Goal: Task Accomplishment & Management: Use online tool/utility

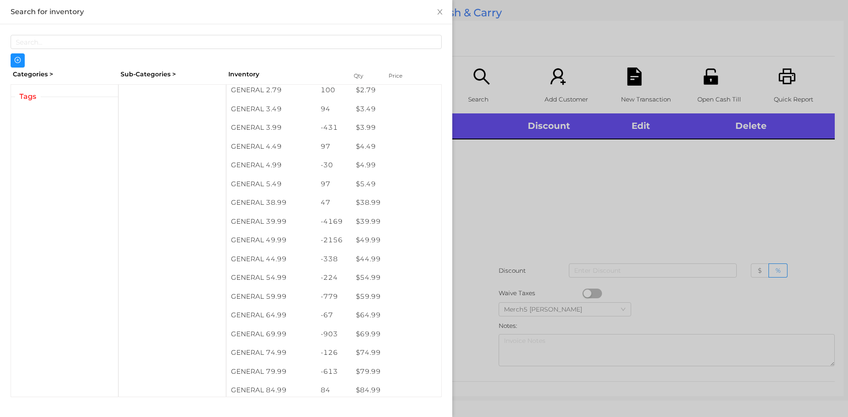
scroll to position [380, 0]
click at [28, 97] on span "Tags" at bounding box center [28, 96] width 26 height 11
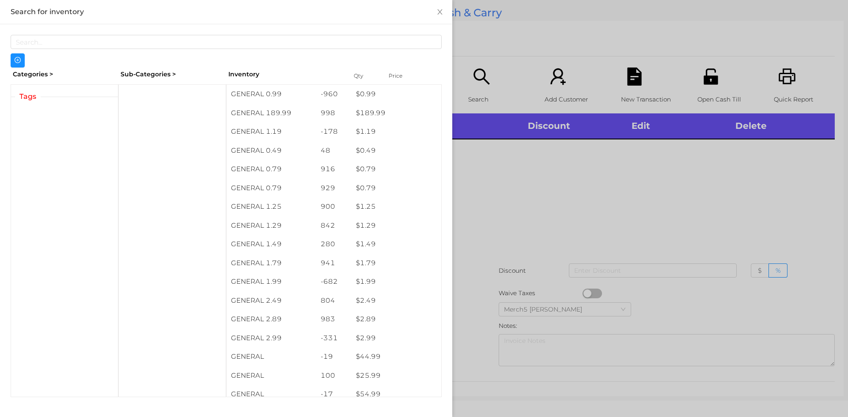
scroll to position [0, 0]
click at [505, 194] on div at bounding box center [424, 208] width 848 height 417
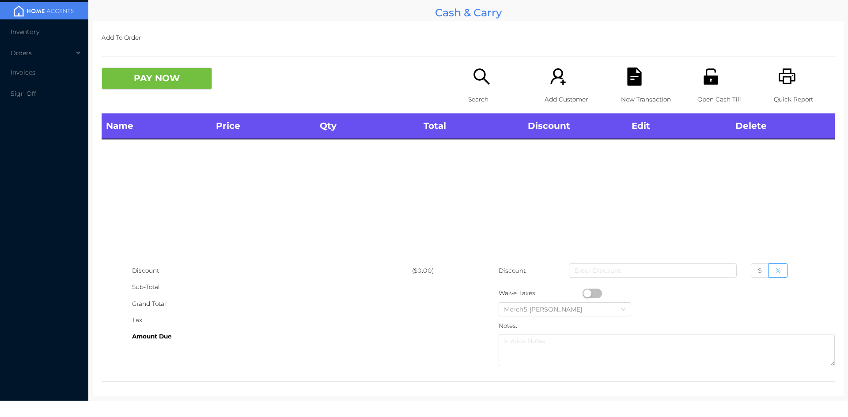
click at [473, 79] on icon "icon: search" at bounding box center [481, 76] width 16 height 16
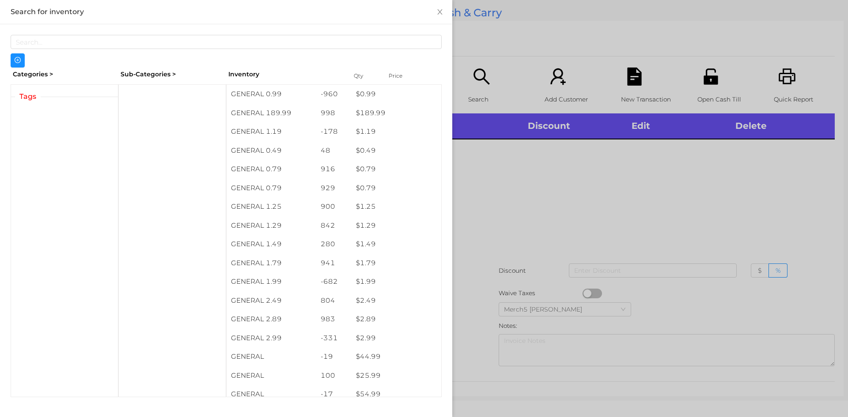
click at [44, 74] on div "Categories >" at bounding box center [65, 75] width 108 height 14
click at [143, 78] on div "Sub-Categories >" at bounding box center [172, 75] width 108 height 14
click at [153, 105] on div at bounding box center [172, 240] width 108 height 313
click at [159, 123] on div at bounding box center [172, 240] width 108 height 313
click at [504, 185] on div at bounding box center [424, 208] width 848 height 417
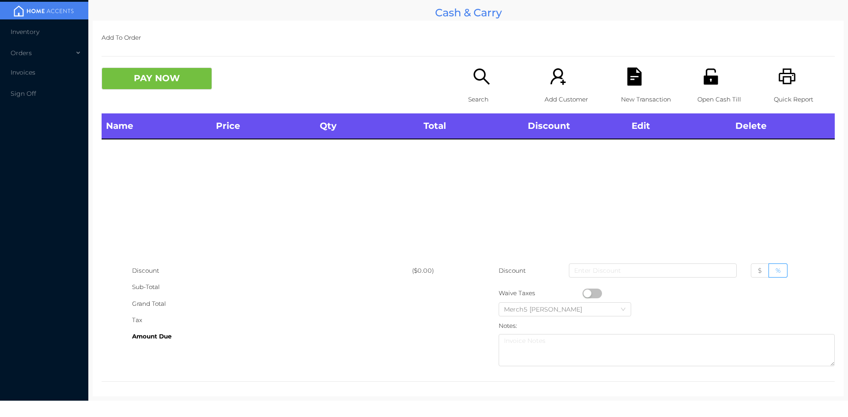
click at [492, 179] on div "Name Price Qty Total Discount Edit Delete" at bounding box center [468, 188] width 733 height 149
click at [485, 175] on div "Name Price Qty Total Discount Edit Delete" at bounding box center [468, 188] width 733 height 149
click at [485, 166] on div "Name Price Qty Total Discount Edit Delete" at bounding box center [468, 188] width 733 height 149
click at [479, 75] on icon "icon: search" at bounding box center [482, 77] width 18 height 18
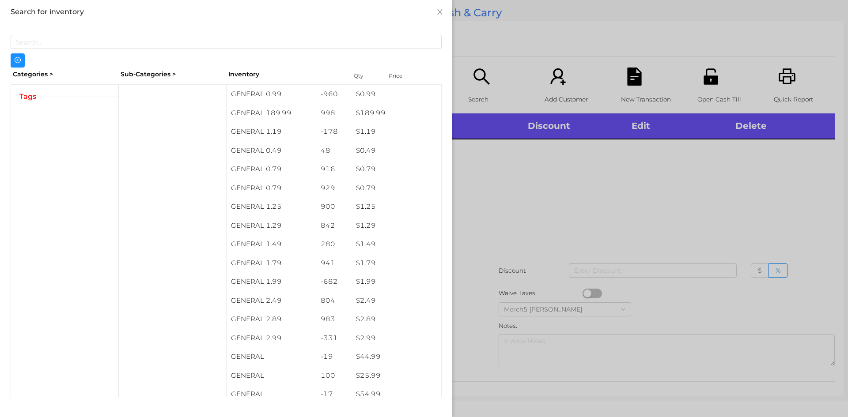
click at [149, 82] on div "Categories > Sub-Categories > Inventory Qty Price Tags GENERAL 0.99 -960 $ 0.99…" at bounding box center [226, 233] width 431 height 330
click at [238, 75] on div "Inventory" at bounding box center [285, 74] width 114 height 9
click at [504, 160] on div at bounding box center [424, 208] width 848 height 417
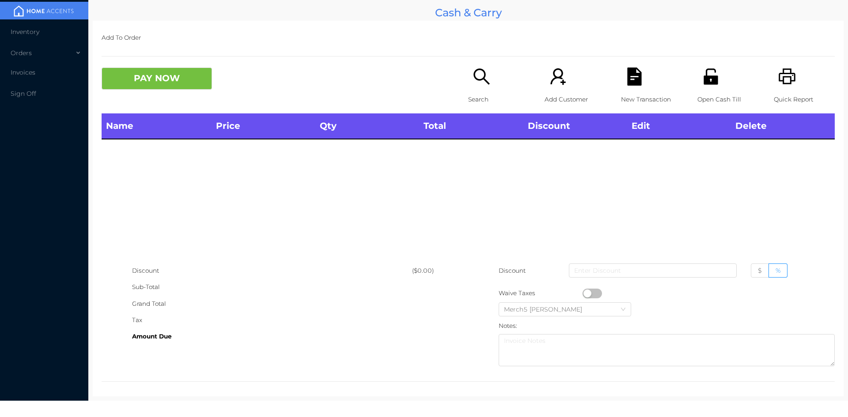
click at [513, 166] on div "Name Price Qty Total Discount Edit Delete" at bounding box center [468, 188] width 733 height 149
click at [473, 76] on icon "icon: search" at bounding box center [481, 76] width 16 height 16
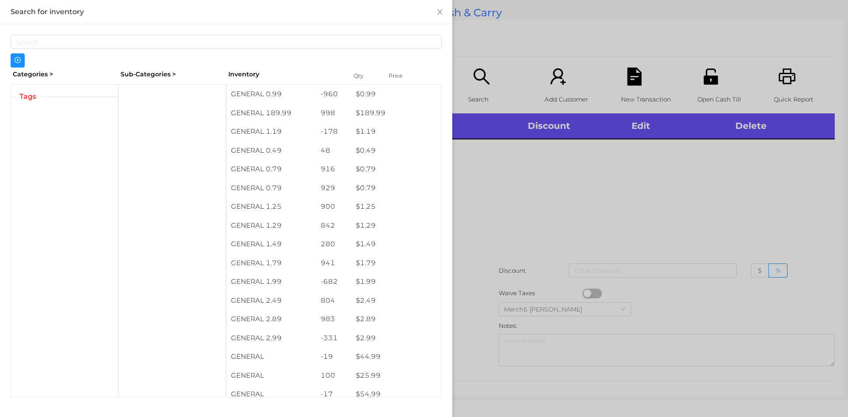
click at [505, 174] on div at bounding box center [424, 208] width 848 height 417
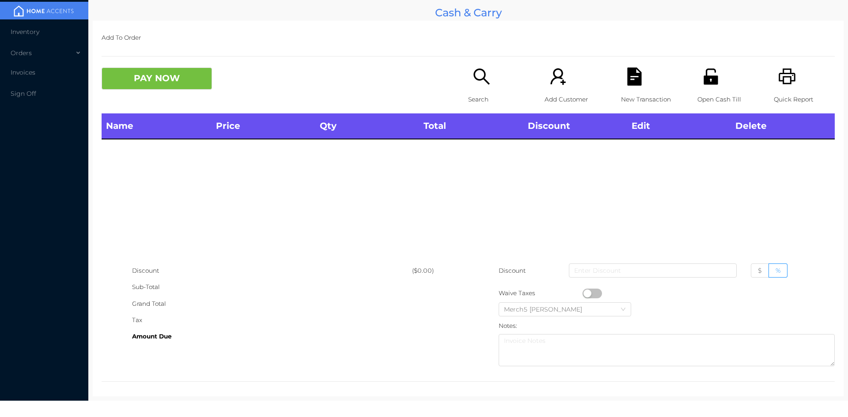
click at [477, 86] on div "Search" at bounding box center [498, 91] width 61 height 46
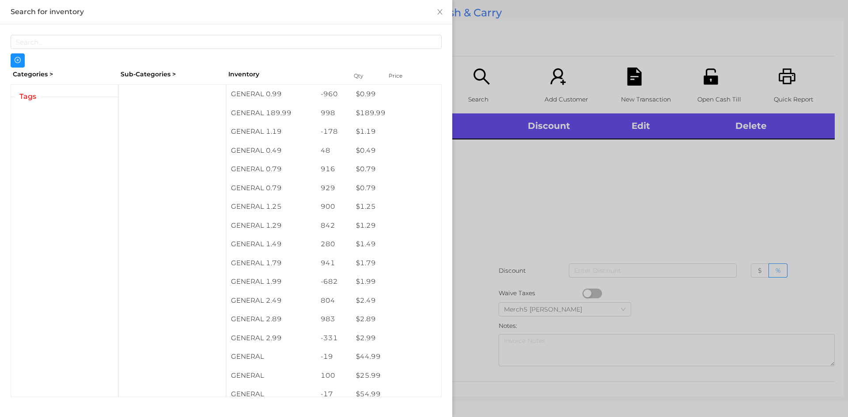
click at [484, 193] on div at bounding box center [424, 208] width 848 height 417
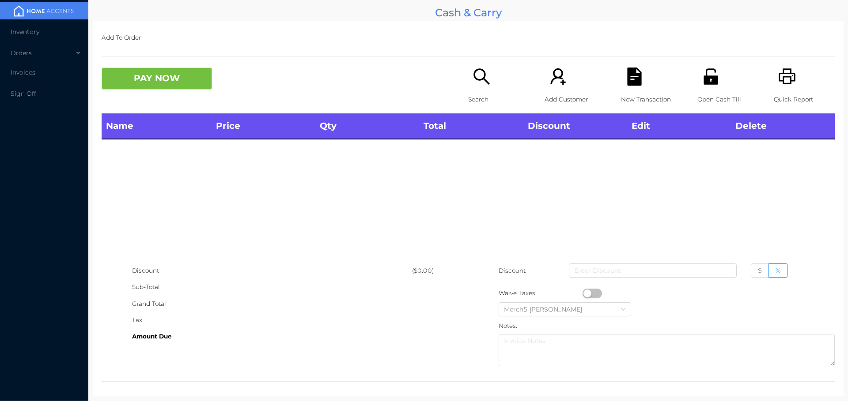
click at [476, 77] on icon "icon: search" at bounding box center [482, 77] width 18 height 18
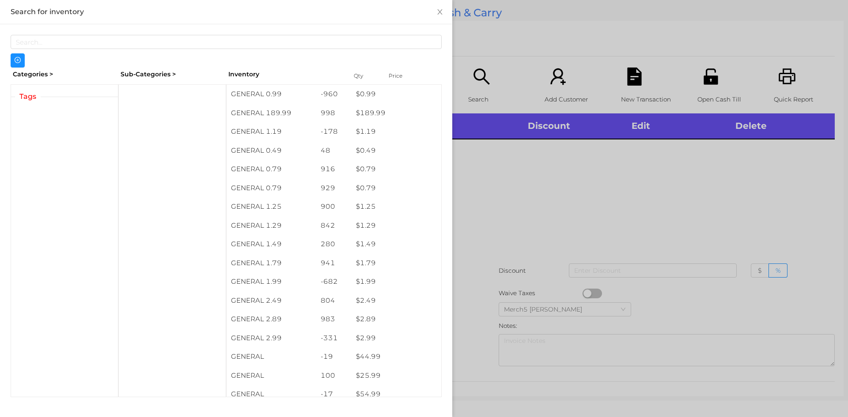
click at [782, 26] on div at bounding box center [424, 208] width 848 height 417
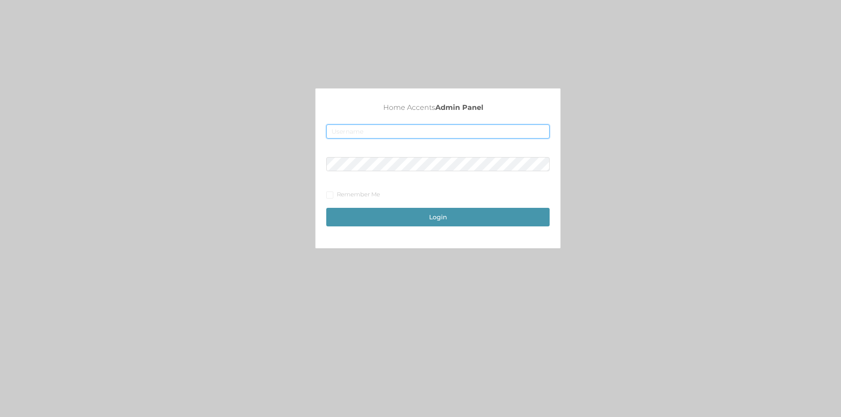
click at [422, 129] on input "text" at bounding box center [437, 132] width 223 height 14
type input "[EMAIL_ADDRESS][DOMAIN_NAME]"
click at [428, 214] on button "Login" at bounding box center [437, 217] width 223 height 19
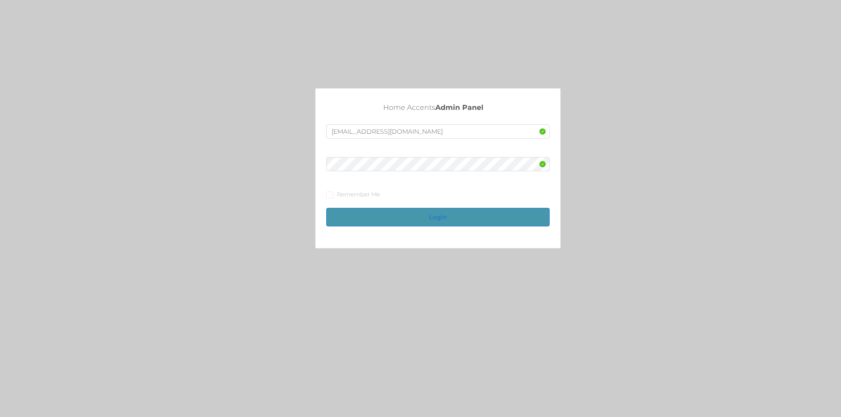
click at [428, 214] on button "Login" at bounding box center [437, 217] width 223 height 19
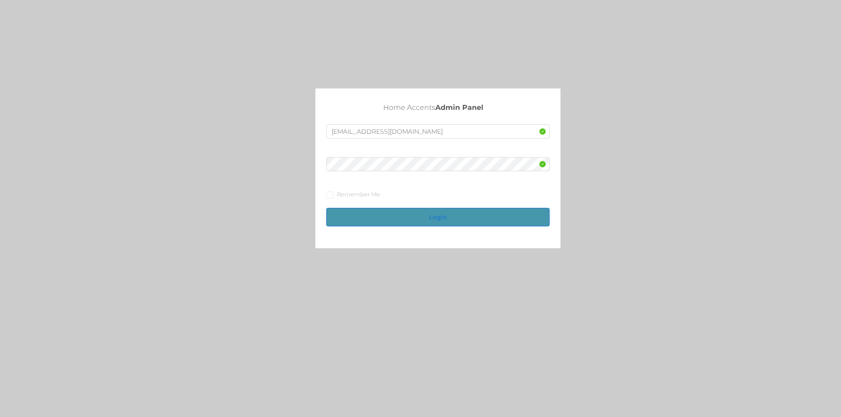
click at [428, 214] on button "Login" at bounding box center [437, 217] width 223 height 19
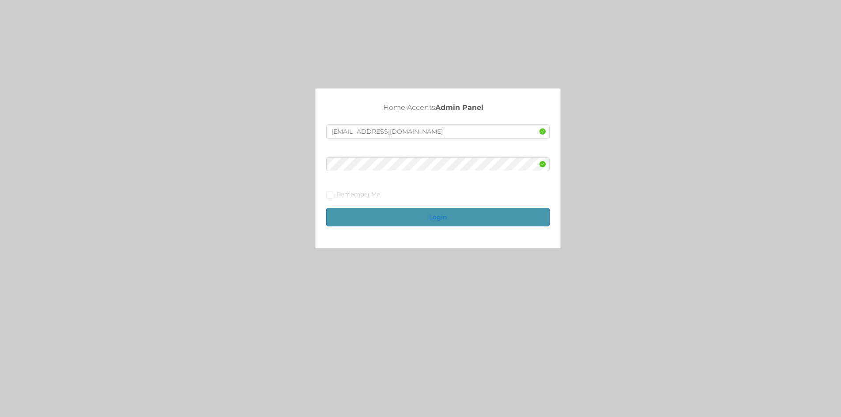
click at [428, 214] on button "Login" at bounding box center [437, 217] width 223 height 19
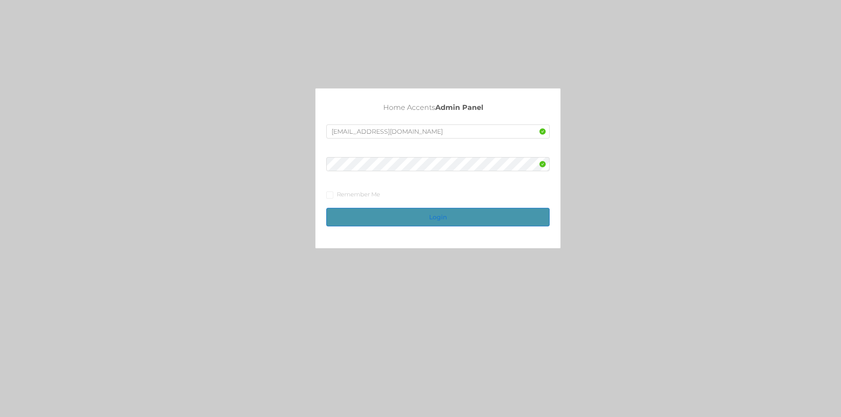
click at [428, 214] on button "Login" at bounding box center [437, 217] width 223 height 19
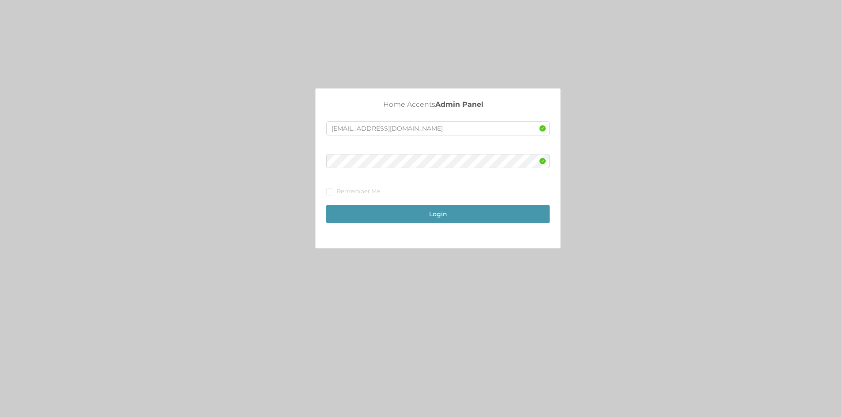
click at [689, 274] on div "Home Accents Admin Panel fur1@accents.pw Remember Me Login" at bounding box center [420, 212] width 841 height 425
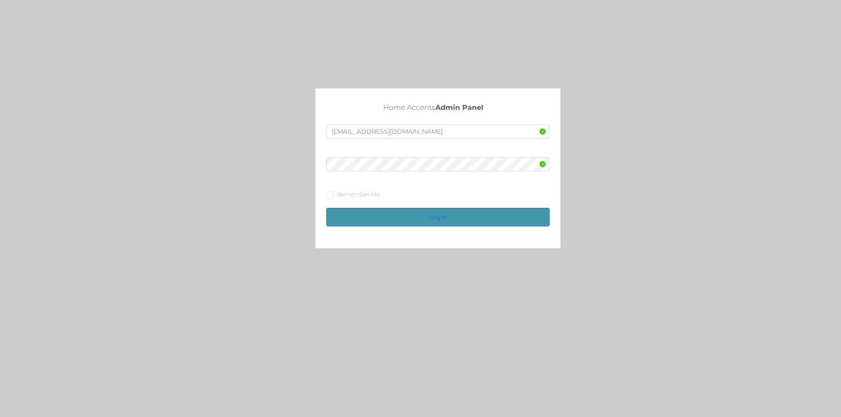
click at [460, 220] on button "Login" at bounding box center [437, 217] width 223 height 19
click at [442, 217] on button "Login" at bounding box center [437, 217] width 223 height 19
click at [431, 212] on button "Login" at bounding box center [437, 217] width 223 height 19
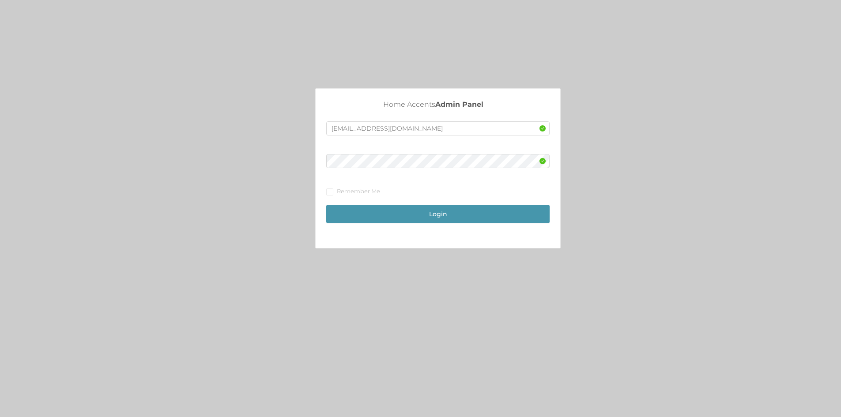
click at [628, 359] on div "Home Accents Admin Panel fur1@accents.pw Remember Me Login" at bounding box center [420, 212] width 841 height 425
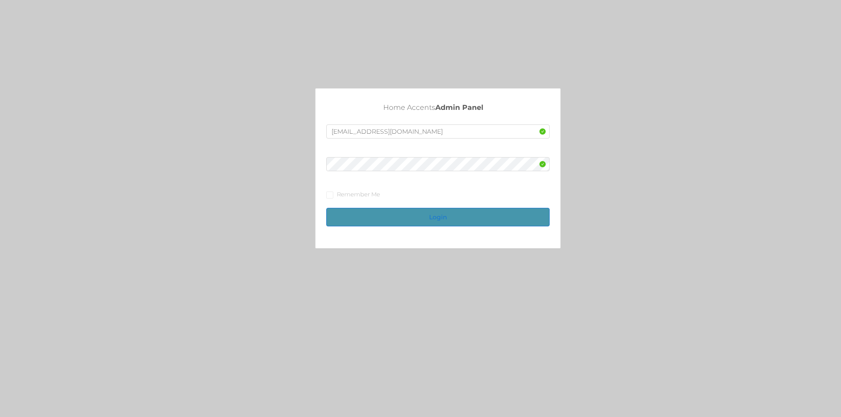
click at [448, 219] on button "Login" at bounding box center [437, 217] width 223 height 19
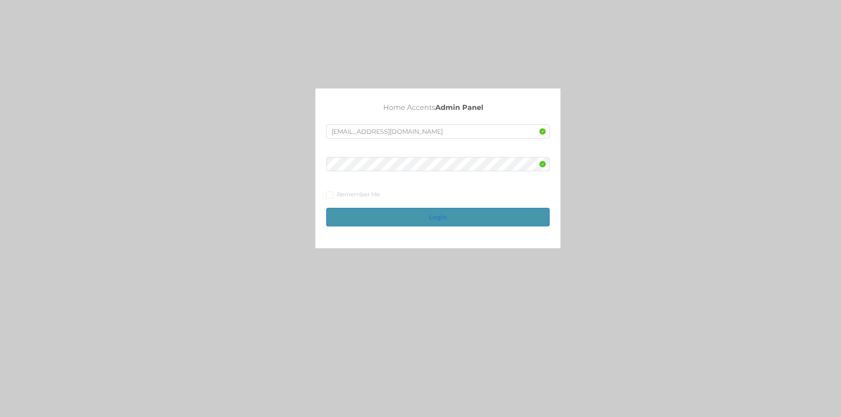
click at [448, 219] on button "Login" at bounding box center [437, 217] width 223 height 19
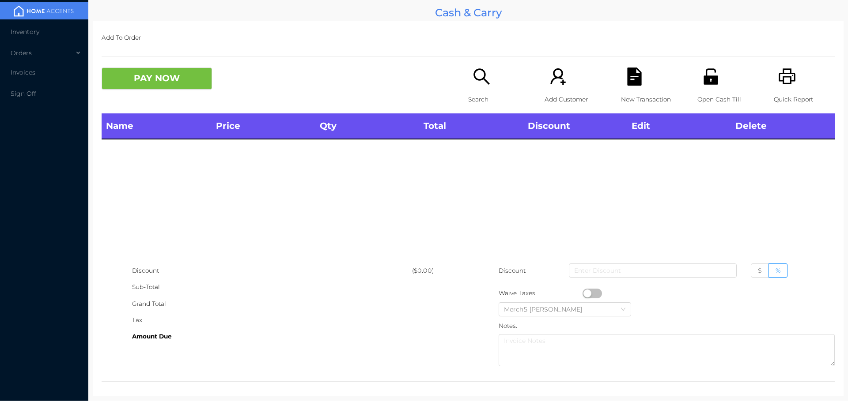
click at [473, 72] on icon "icon: search" at bounding box center [482, 77] width 18 height 18
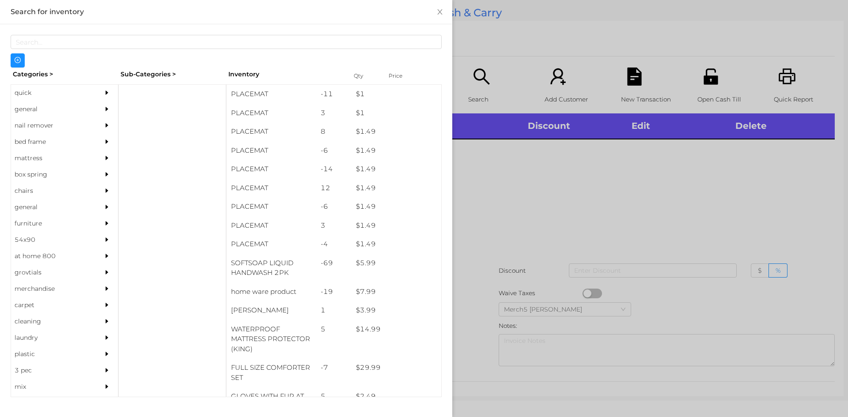
click at [26, 106] on div "general" at bounding box center [51, 109] width 80 height 16
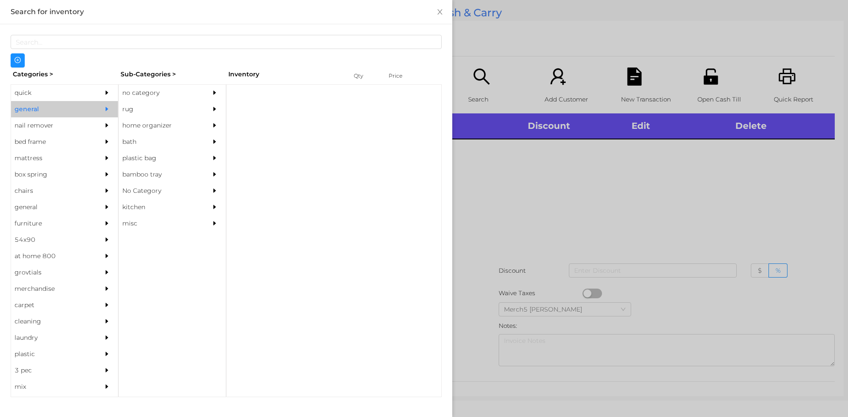
click at [151, 103] on div "rug" at bounding box center [159, 109] width 80 height 16
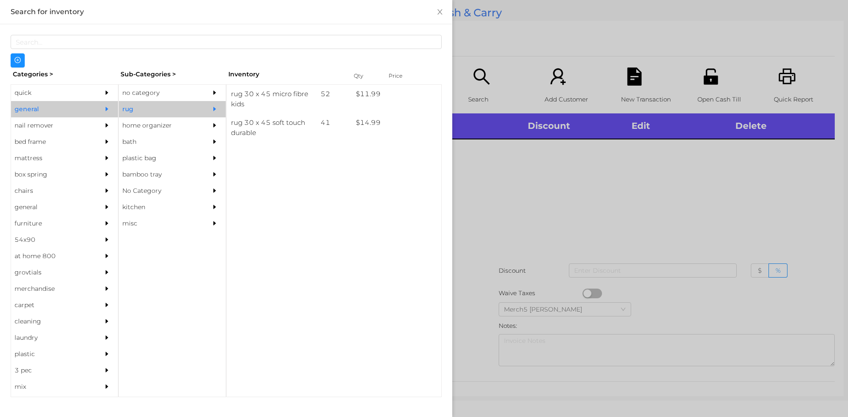
click at [154, 95] on div "no category" at bounding box center [159, 93] width 80 height 16
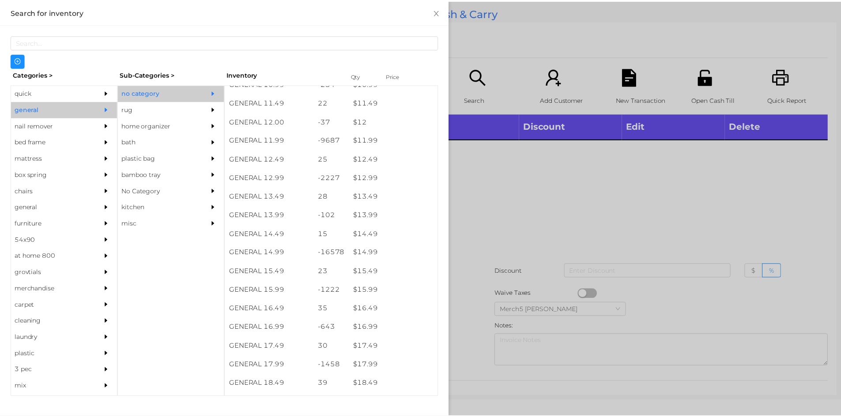
scroll to position [605, 0]
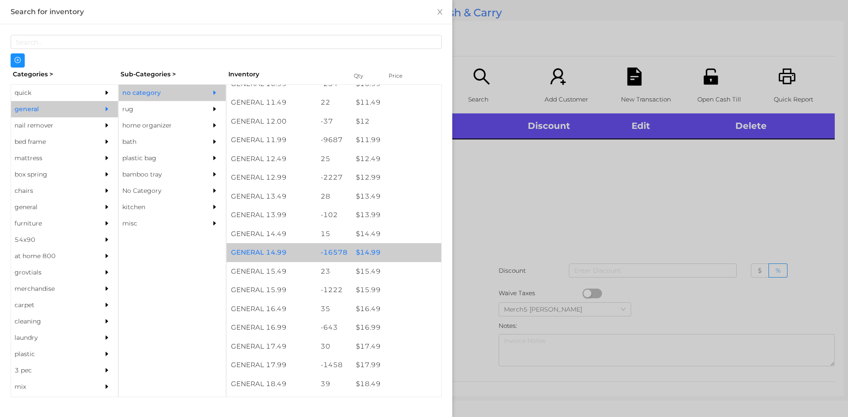
click at [366, 255] on div "$ 14.99" at bounding box center [397, 252] width 90 height 19
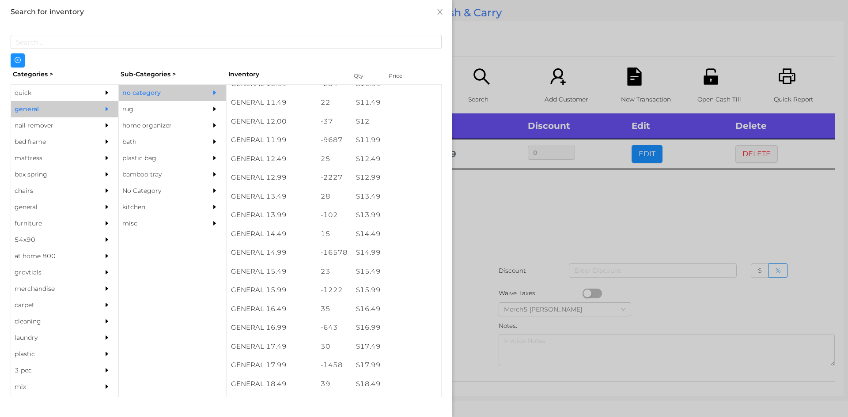
click at [505, 206] on div at bounding box center [424, 208] width 848 height 417
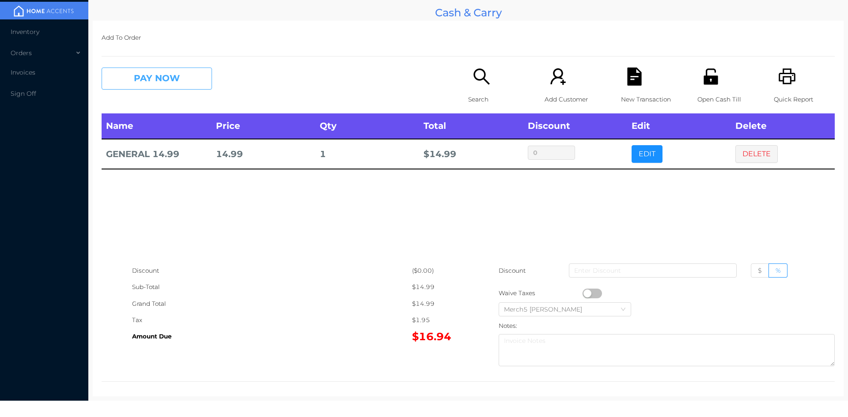
click at [182, 79] on button "PAY NOW" at bounding box center [157, 79] width 110 height 22
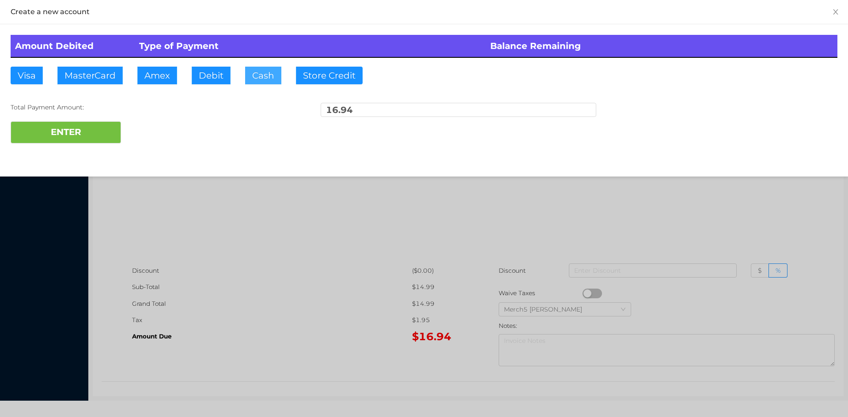
click at [267, 79] on button "Cash" at bounding box center [263, 76] width 36 height 18
type input "20"
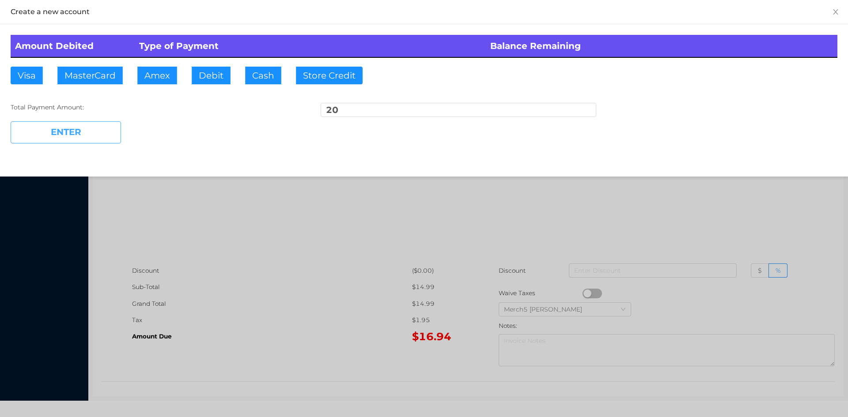
click at [100, 132] on button "ENTER" at bounding box center [66, 132] width 110 height 22
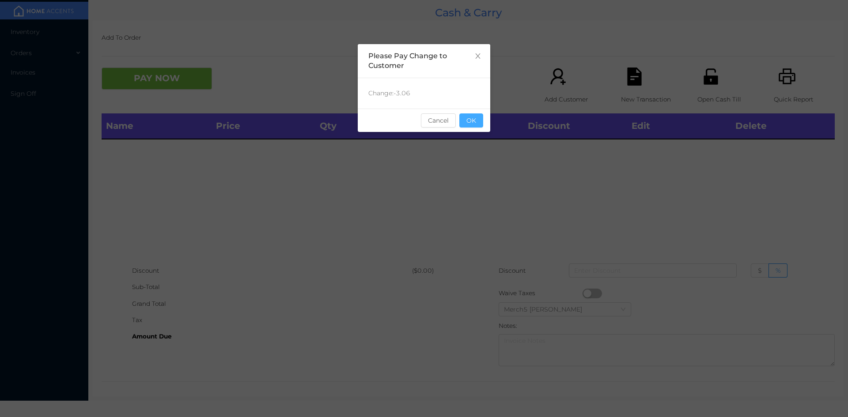
click at [473, 117] on button "OK" at bounding box center [471, 121] width 24 height 14
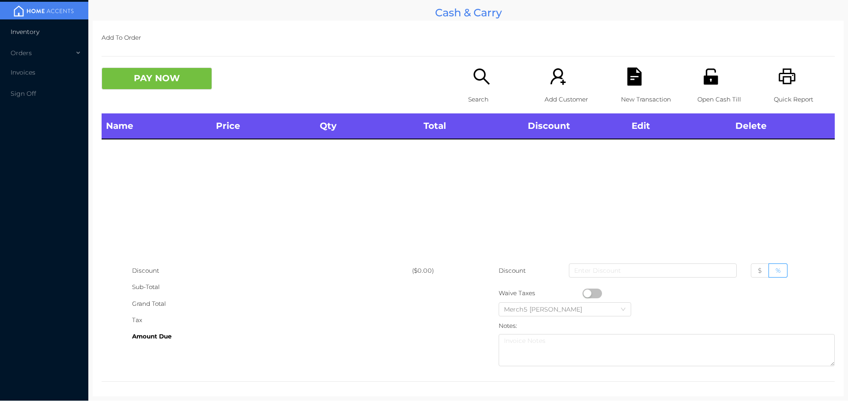
click at [28, 30] on span "Inventory" at bounding box center [25, 32] width 29 height 8
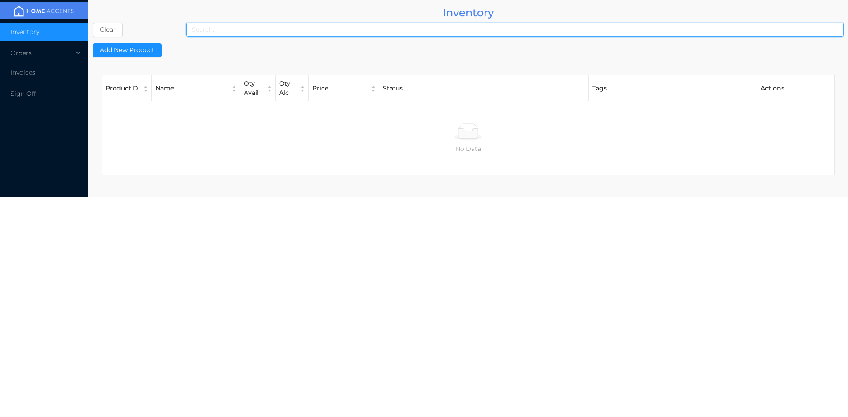
click at [213, 34] on input at bounding box center [514, 30] width 657 height 14
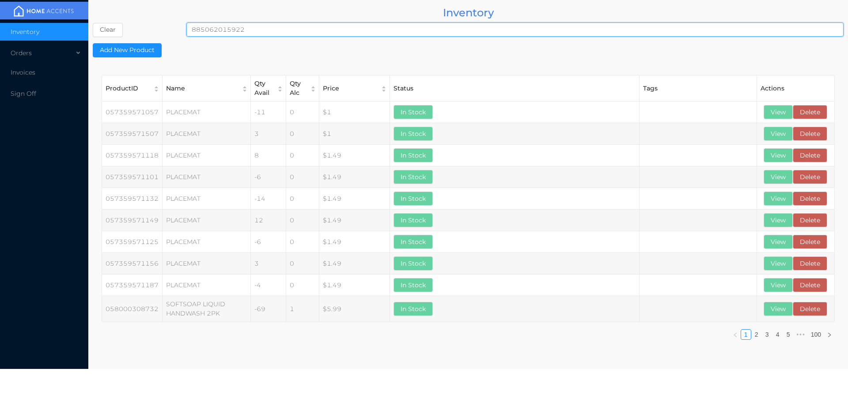
type input "885062015922"
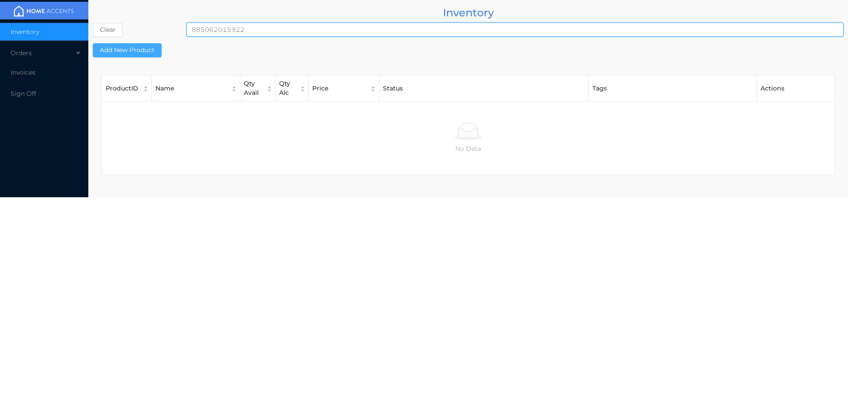
click at [143, 49] on button "Add New Product" at bounding box center [127, 50] width 69 height 14
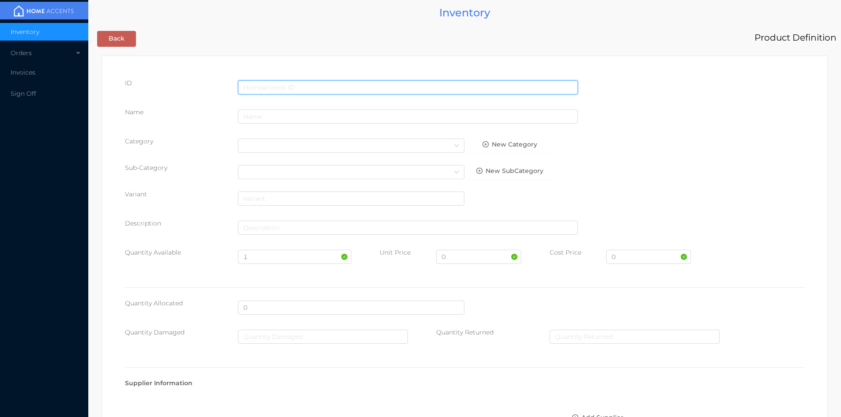
click at [288, 85] on input "text" at bounding box center [408, 87] width 340 height 14
type input "885062015922"
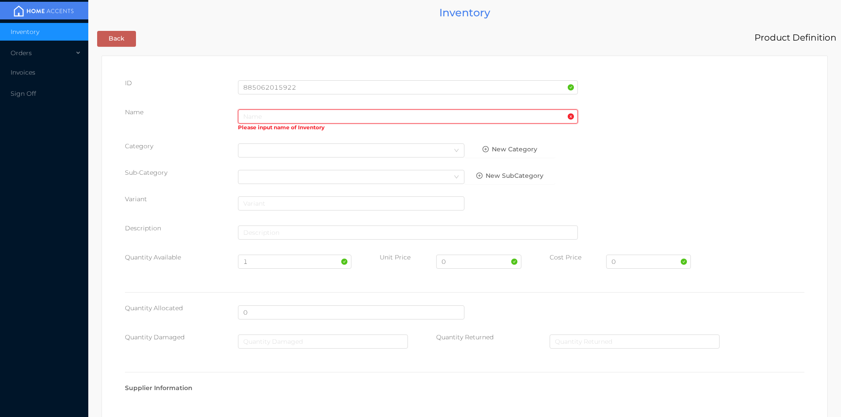
click at [272, 116] on input "text" at bounding box center [408, 117] width 340 height 14
type input "h"
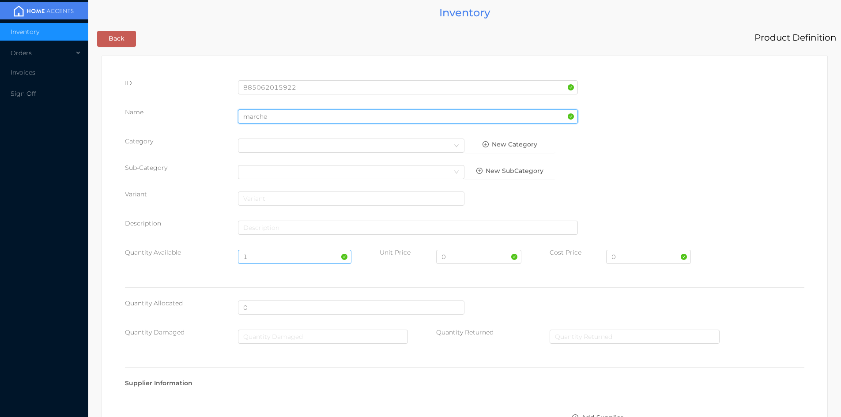
type input "marche"
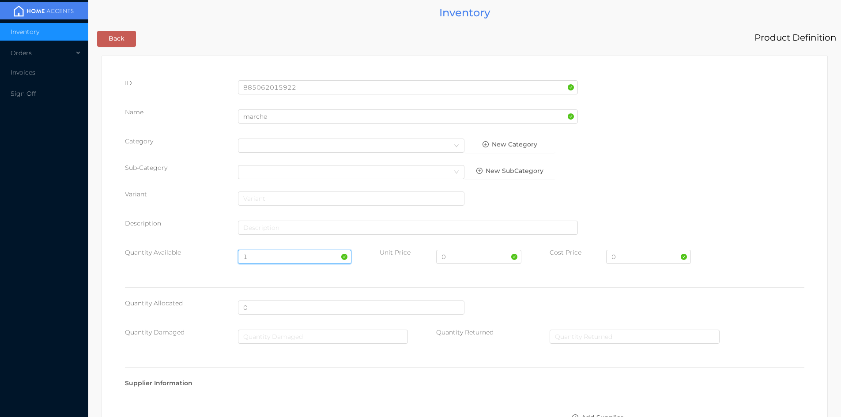
click at [246, 256] on input "1" at bounding box center [294, 257] width 113 height 14
type input "12"
click at [476, 259] on input "0" at bounding box center [478, 257] width 85 height 14
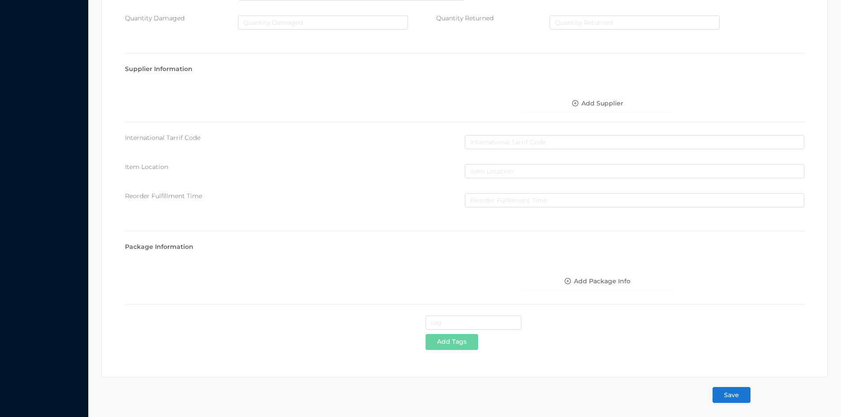
scroll to position [316, 0]
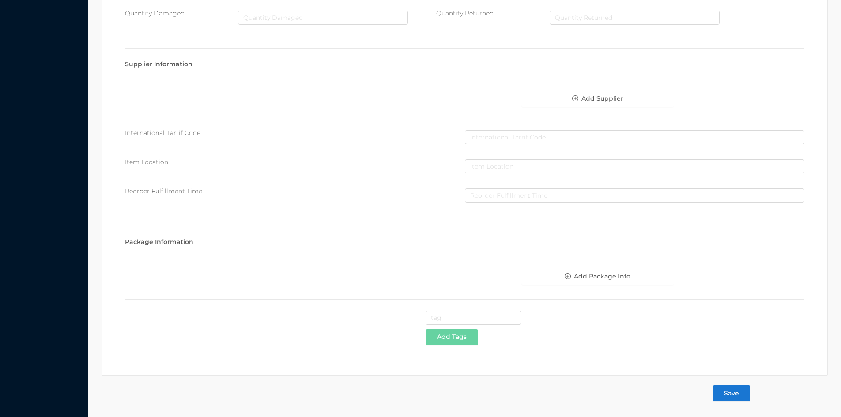
type input "14.99"
click at [727, 394] on button "Save" at bounding box center [732, 394] width 38 height 16
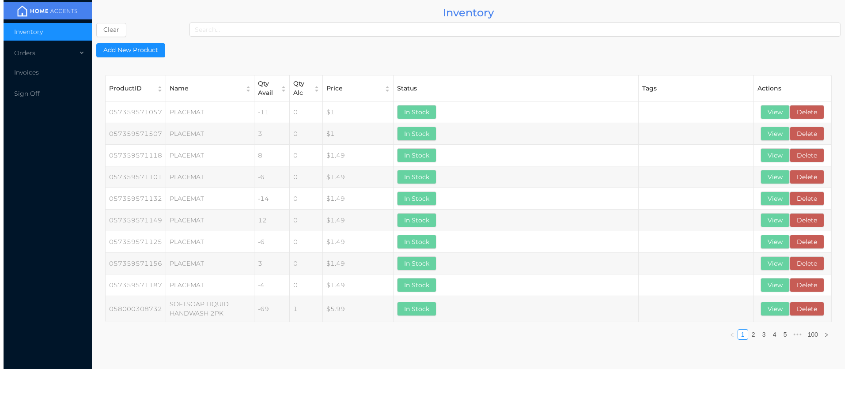
scroll to position [0, 0]
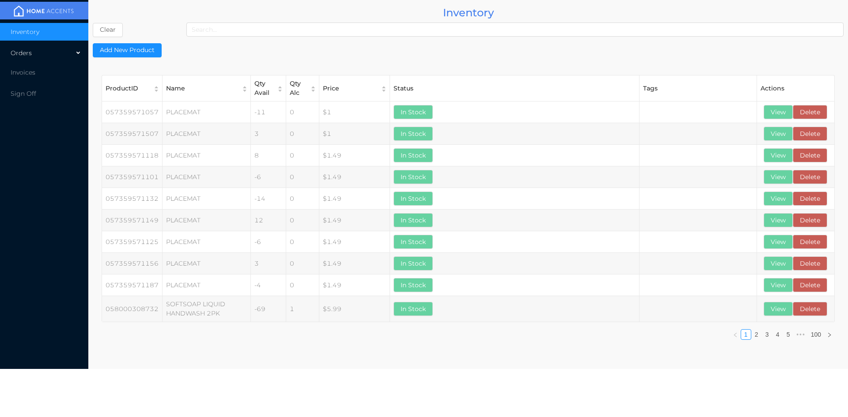
click at [35, 51] on div "Orders" at bounding box center [44, 53] width 88 height 18
click at [38, 68] on li "Cash & Carry" at bounding box center [44, 74] width 88 height 18
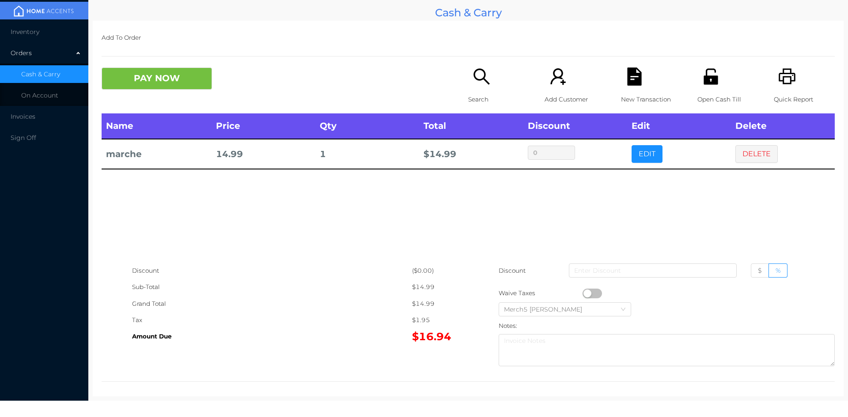
click at [751, 154] on button "DELETE" at bounding box center [756, 154] width 42 height 18
